Goal: Find contact information: Find contact information

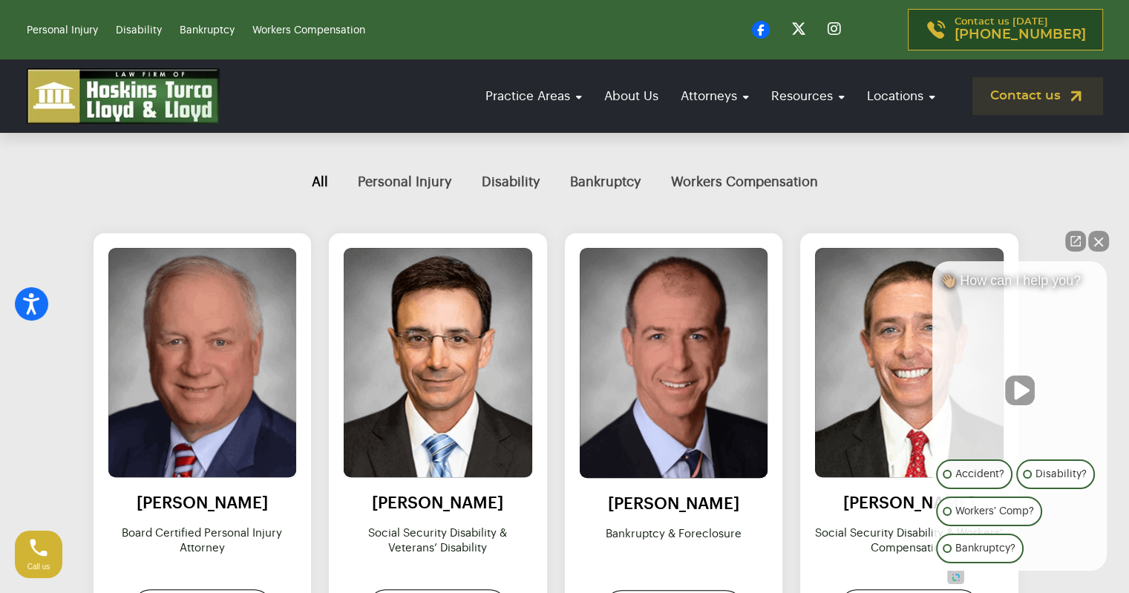
click at [1105, 235] on button "Close Intaker Chat Widget" at bounding box center [1098, 241] width 21 height 21
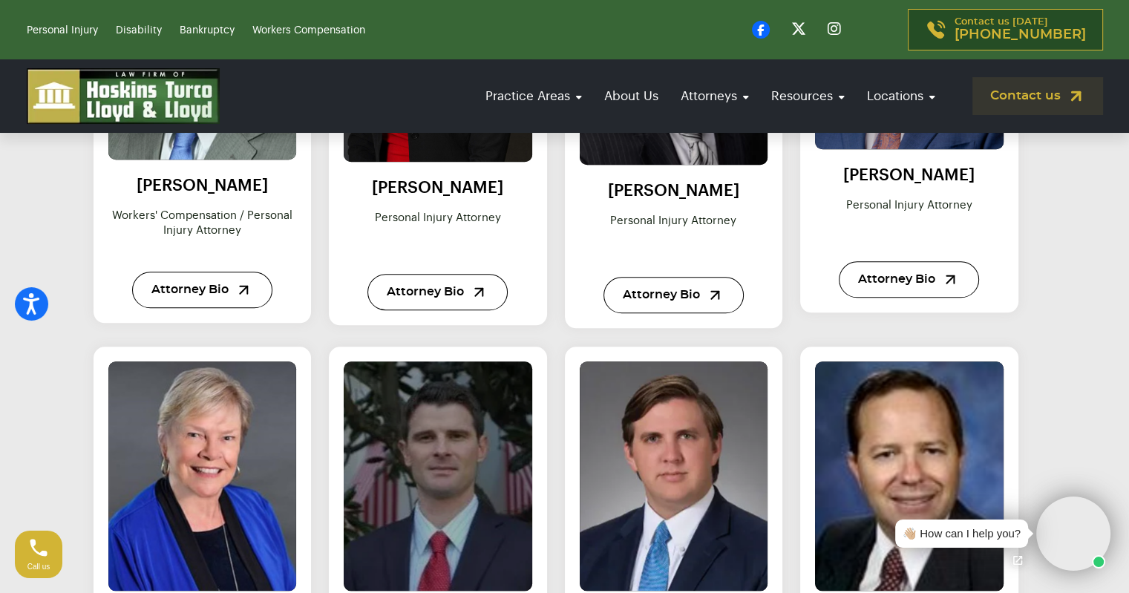
scroll to position [1485, 0]
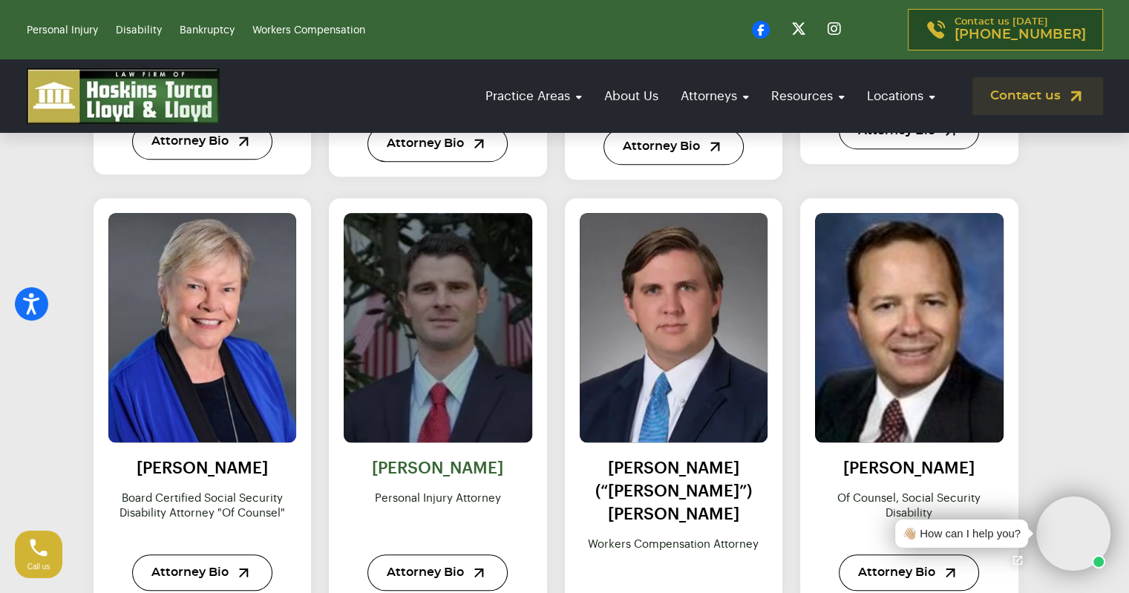
click at [460, 465] on link "[PERSON_NAME]" at bounding box center [437, 468] width 131 height 16
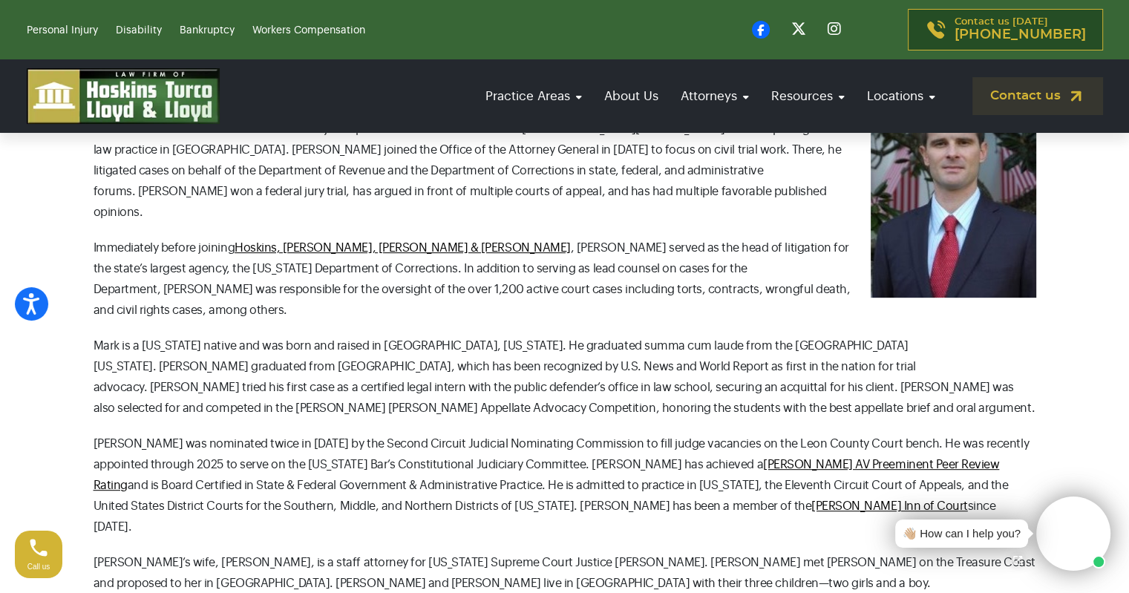
scroll to position [520, 0]
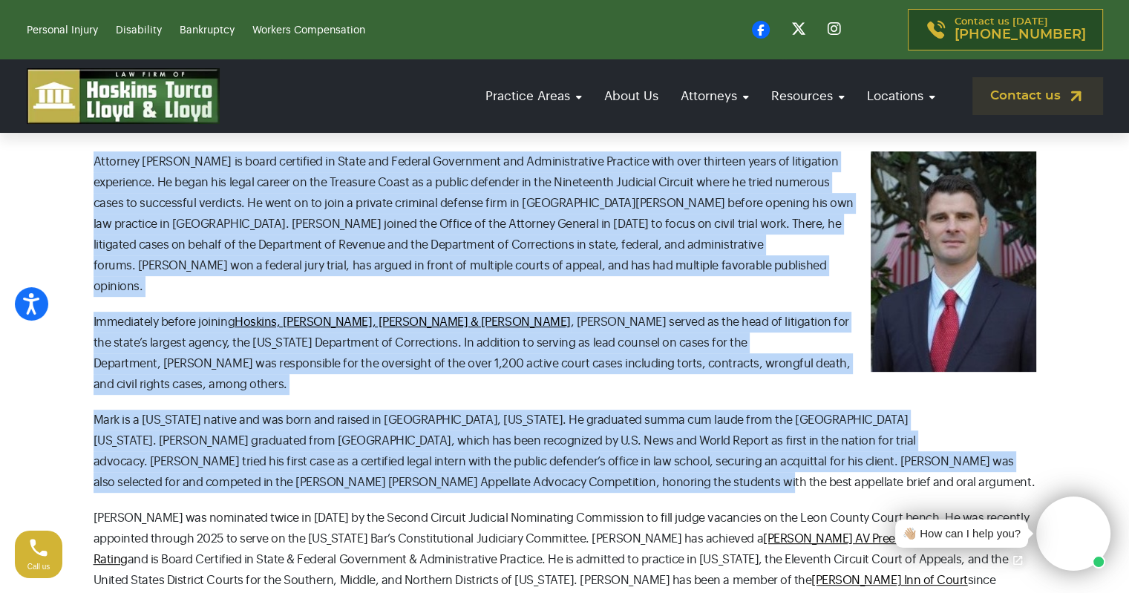
drag, startPoint x: 97, startPoint y: 155, endPoint x: 664, endPoint y: 437, distance: 633.1
click at [663, 439] on div "Attorney Mark Urban is board certified in State and Federal Government and Admi…" at bounding box center [565, 464] width 943 height 627
copy div "Attorney Mark Urban is board certified in State and Federal Government and Admi…"
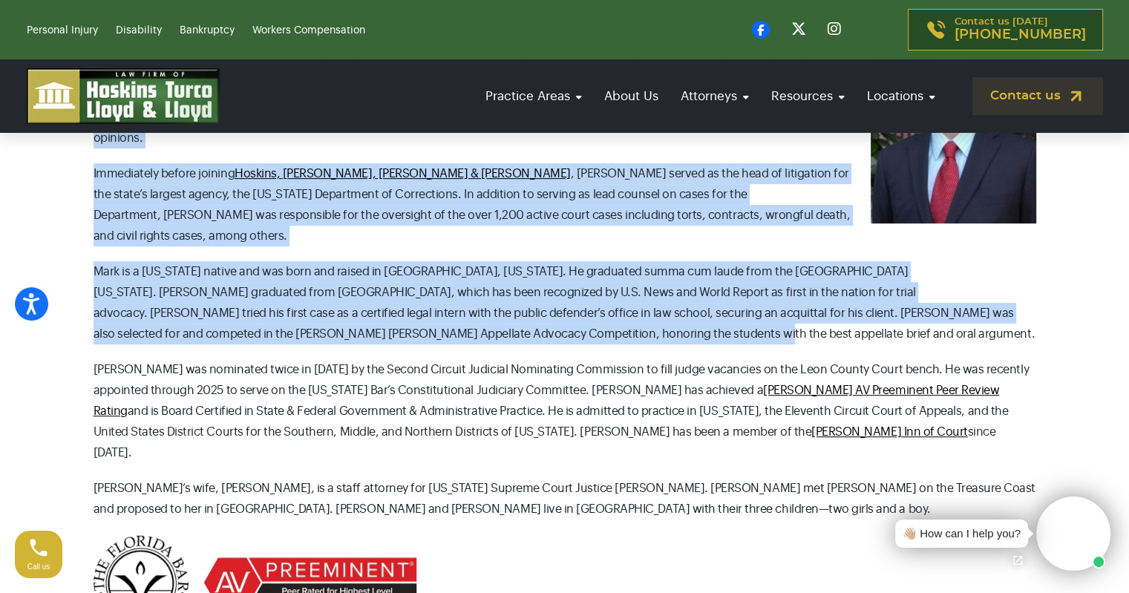
click at [194, 261] on p "Mark is a Florida native and was born and raised in Sarasota, Florida. He gradu…" at bounding box center [565, 302] width 943 height 83
click at [393, 163] on p "Immediately before joining Hoskins, Turco, Lloyd & Lloyd , Mark served as the h…" at bounding box center [565, 204] width 943 height 83
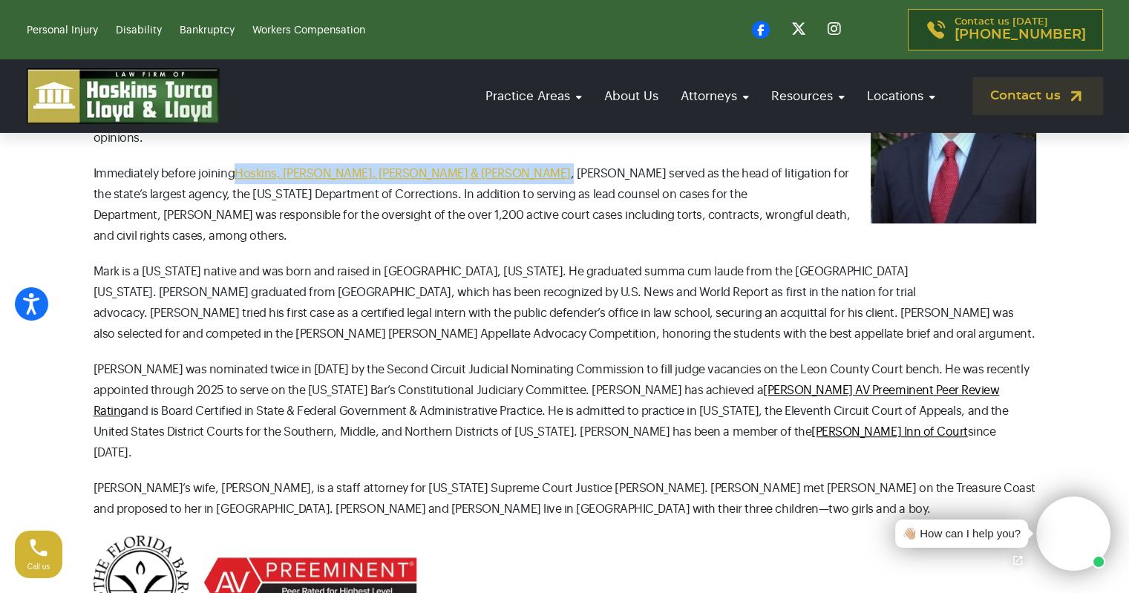
drag, startPoint x: 359, startPoint y: 152, endPoint x: 347, endPoint y: 151, distance: 12.0
click at [235, 163] on p "Immediately before joining Hoskins, Turco, Lloyd & Lloyd , Mark served as the h…" at bounding box center [565, 204] width 943 height 83
copy p "Hoskins, Turco, Lloyd & Lloyd ,"
